Goal: Task Accomplishment & Management: Manage account settings

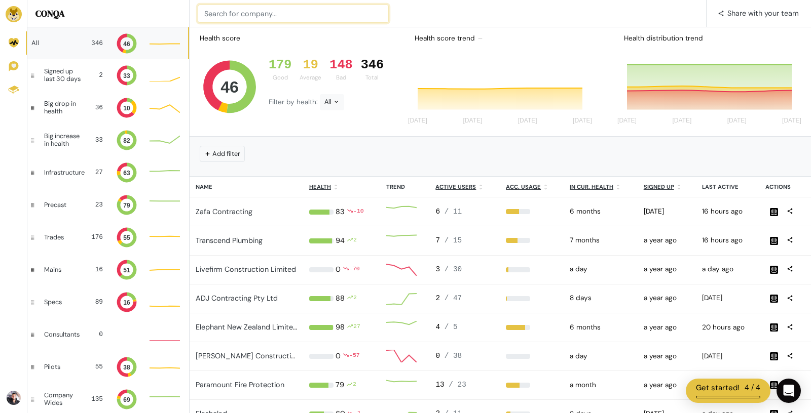
click at [248, 13] on input at bounding box center [293, 14] width 191 height 18
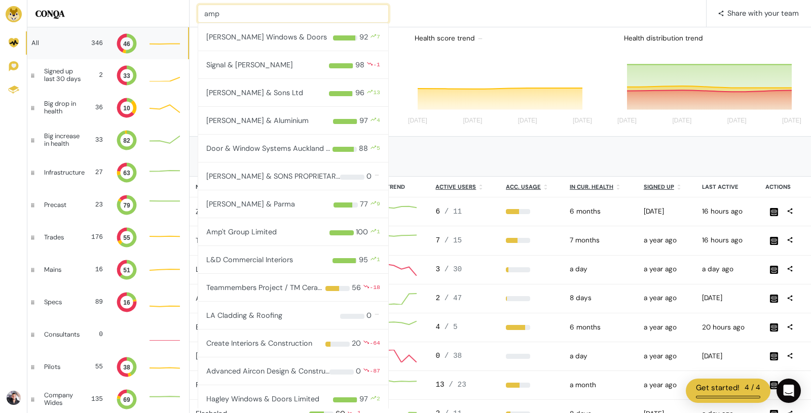
type input "amp"
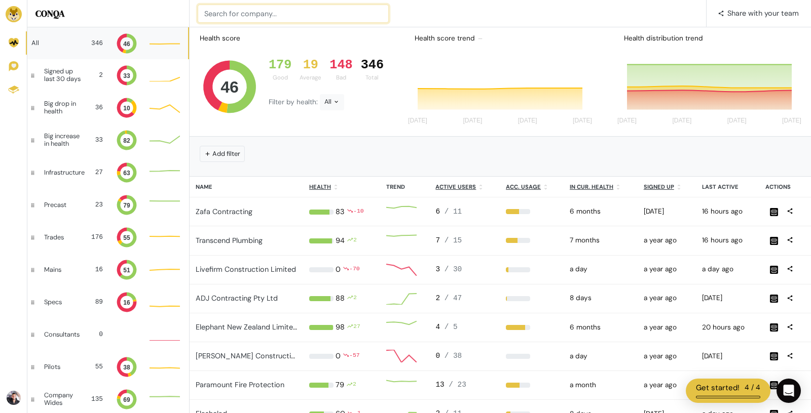
click at [260, 13] on input at bounding box center [293, 14] width 191 height 18
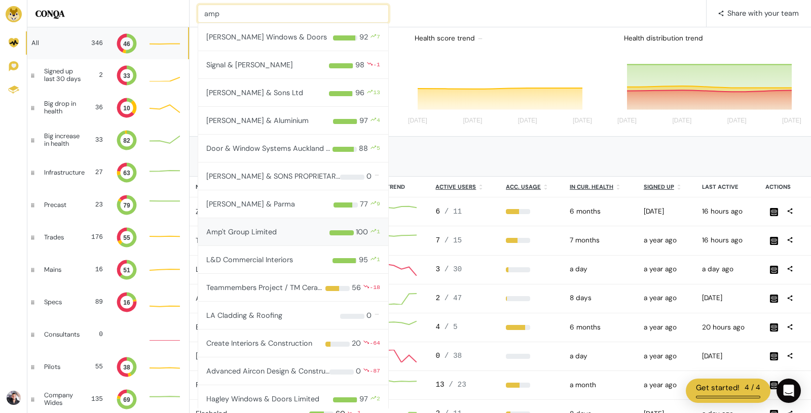
type input "amp"
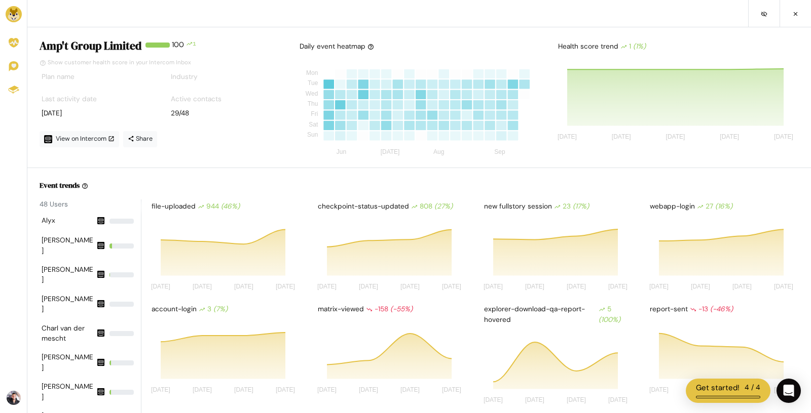
click at [14, 14] on img at bounding box center [14, 14] width 16 height 16
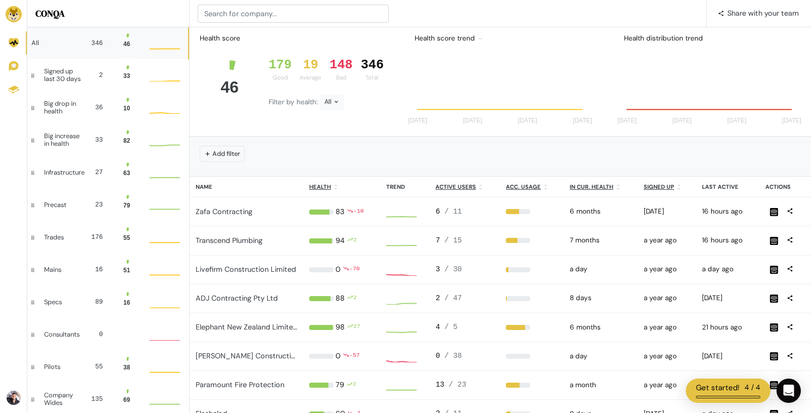
scroll to position [27, 30]
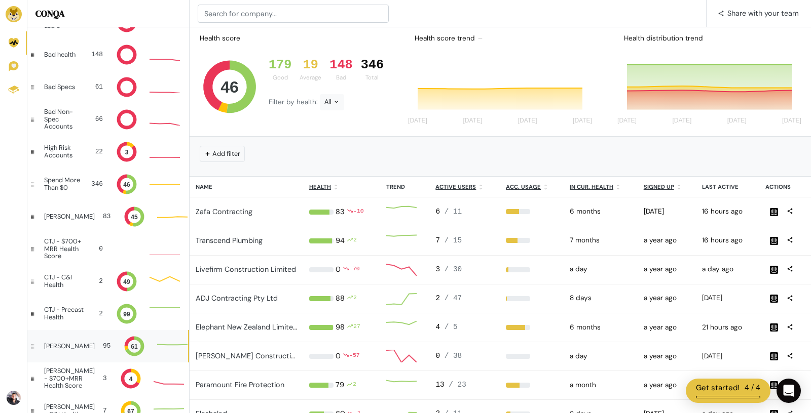
click at [67, 351] on div "Ethan 95 61 Good: 65 Good: 65 Good: 65" at bounding box center [107, 346] width 161 height 32
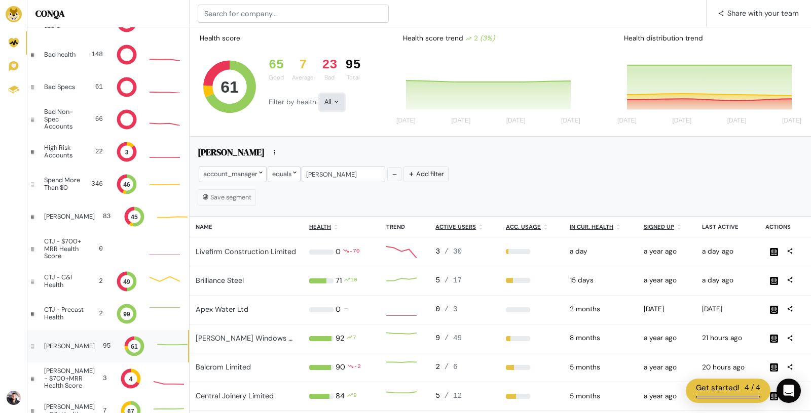
click at [334, 101] on icon at bounding box center [336, 102] width 4 height 2
click at [340, 183] on button "Bad" at bounding box center [348, 192] width 56 height 23
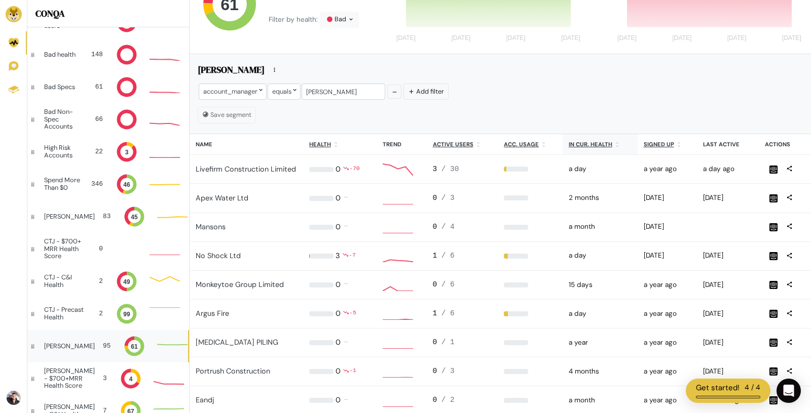
click at [585, 142] on u "In cur. health" at bounding box center [590, 144] width 44 height 7
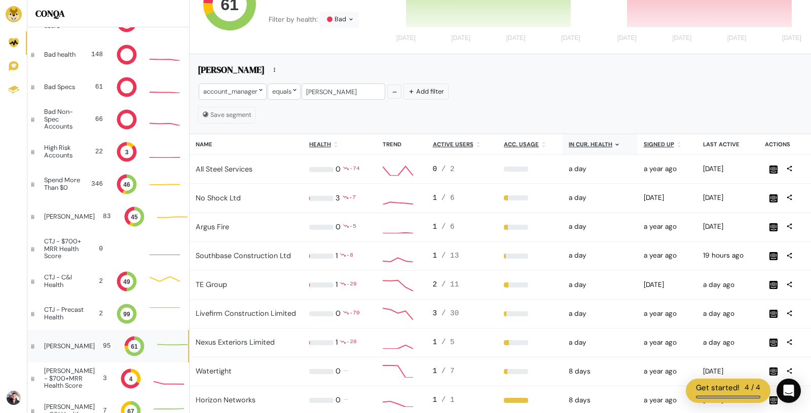
click at [585, 142] on u "In cur. health" at bounding box center [590, 144] width 44 height 7
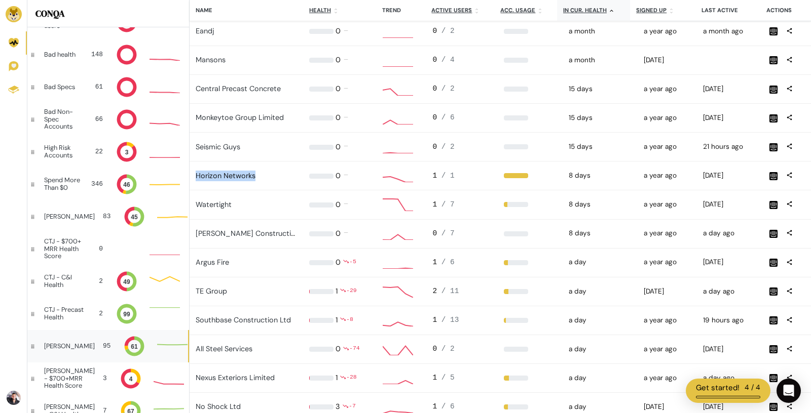
scroll to position [406, 0]
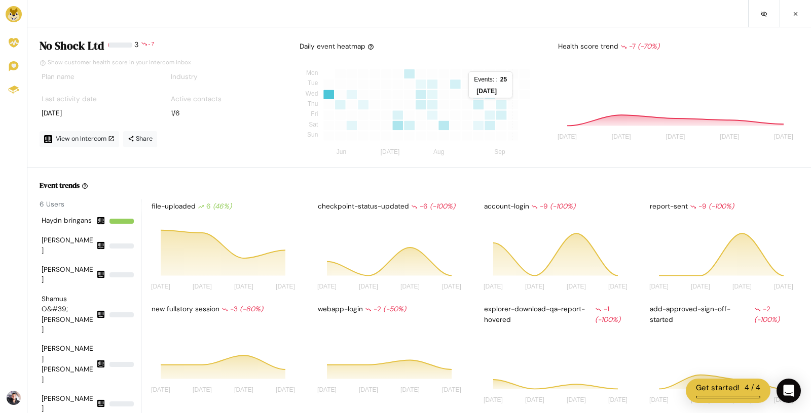
click at [511, 85] on rect at bounding box center [513, 85] width 12 height 10
